Goal: Task Accomplishment & Management: Use online tool/utility

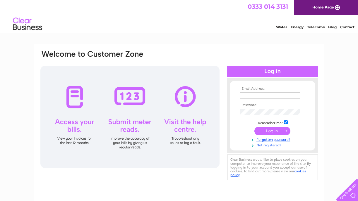
type input "[PERSON_NAME][EMAIL_ADDRESS][DOMAIN_NAME]"
click at [269, 131] on input "submit" at bounding box center [272, 131] width 36 height 8
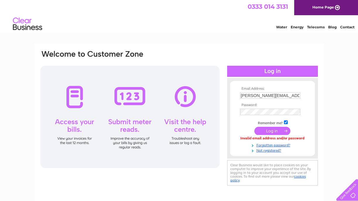
click at [269, 131] on input "submit" at bounding box center [272, 131] width 36 height 8
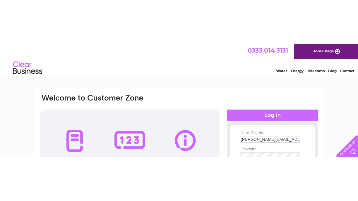
scroll to position [2, 0]
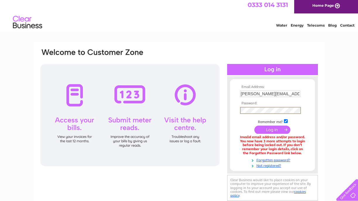
click at [254, 126] on input "submit" at bounding box center [272, 130] width 36 height 8
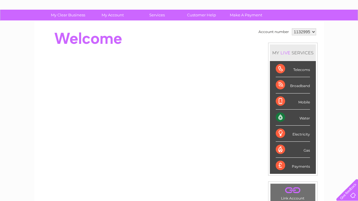
scroll to position [49, 0]
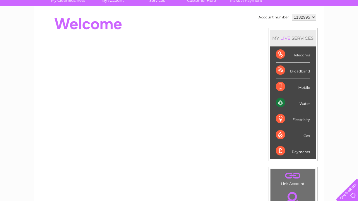
click at [293, 103] on div "Water" at bounding box center [293, 103] width 34 height 16
click at [302, 104] on div "Water" at bounding box center [293, 103] width 34 height 16
click at [278, 103] on div "Water" at bounding box center [293, 103] width 34 height 16
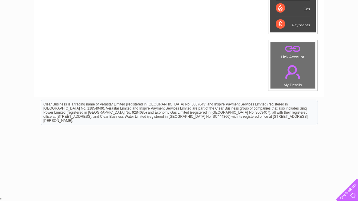
scroll to position [0, 0]
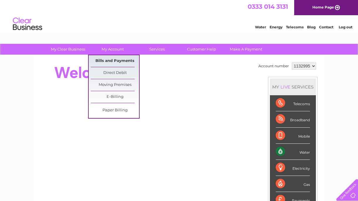
click at [114, 58] on link "Bills and Payments" at bounding box center [115, 61] width 48 height 12
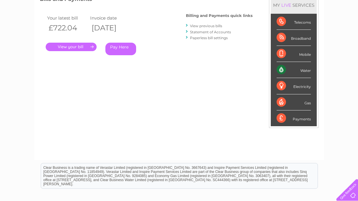
scroll to position [69, 0]
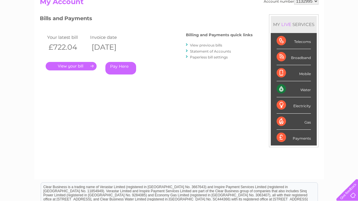
click at [73, 66] on link "." at bounding box center [71, 66] width 51 height 8
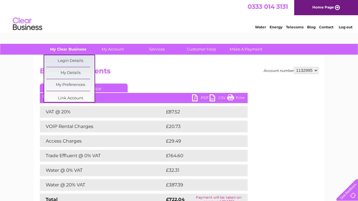
click at [74, 44] on link "My Clear Business" at bounding box center [68, 49] width 48 height 11
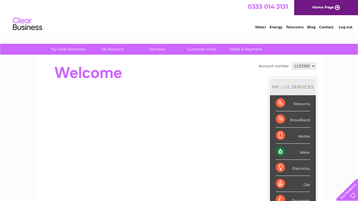
click at [309, 66] on select "1132995" at bounding box center [304, 66] width 24 height 7
click at [284, 152] on div "Water" at bounding box center [293, 152] width 34 height 16
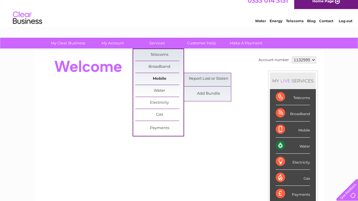
scroll to position [14, 0]
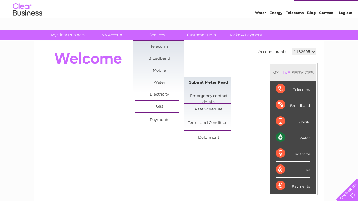
click at [207, 83] on link "Submit Meter Read" at bounding box center [208, 83] width 48 height 12
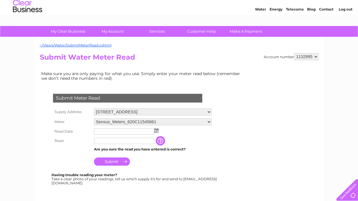
scroll to position [20, 0]
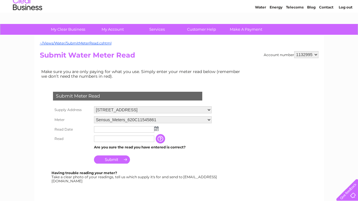
click at [175, 123] on select "Sensus_Meters_620C11545861" at bounding box center [153, 119] width 118 height 7
click at [94, 116] on select "Sensus_Meters_620C11545861" at bounding box center [153, 120] width 118 height 8
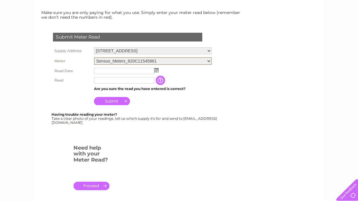
scroll to position [75, 0]
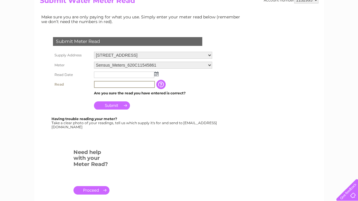
click at [135, 85] on input "text" at bounding box center [124, 84] width 61 height 7
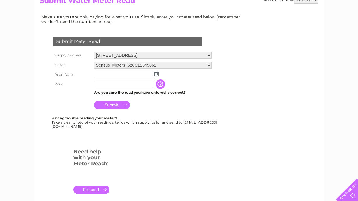
click at [166, 82] on input "button" at bounding box center [161, 84] width 11 height 9
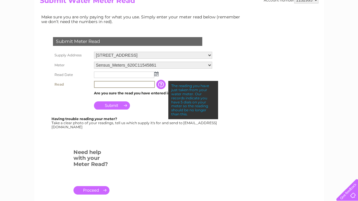
click at [119, 85] on input "text" at bounding box center [124, 84] width 61 height 7
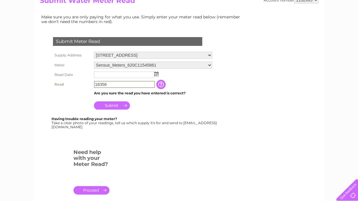
type input "18356"
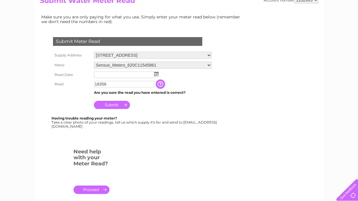
click at [157, 74] on img at bounding box center [156, 74] width 4 height 5
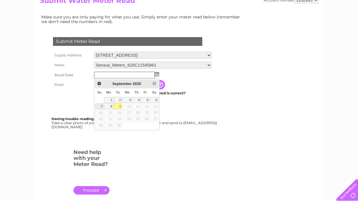
click at [101, 106] on link "7" at bounding box center [99, 107] width 8 height 6
type input "2025/09/07"
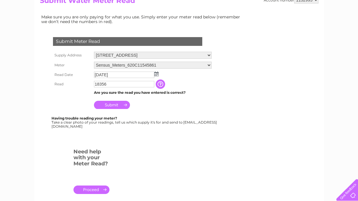
click at [152, 110] on td "Submit" at bounding box center [152, 104] width 121 height 14
click at [113, 104] on input "Submit" at bounding box center [112, 105] width 36 height 8
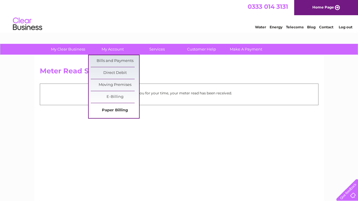
click at [117, 111] on link "Paper Billing" at bounding box center [115, 111] width 48 height 12
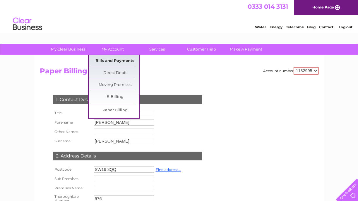
click at [121, 64] on link "Bills and Payments" at bounding box center [115, 61] width 48 height 12
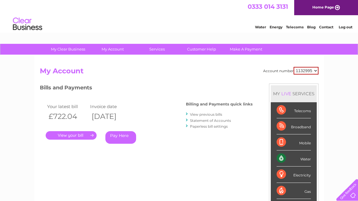
click at [66, 134] on link "." at bounding box center [71, 135] width 51 height 8
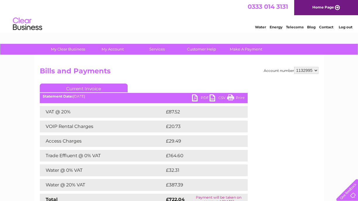
click at [202, 97] on link "PDF" at bounding box center [201, 99] width 18 height 8
